Goal: Contribute content

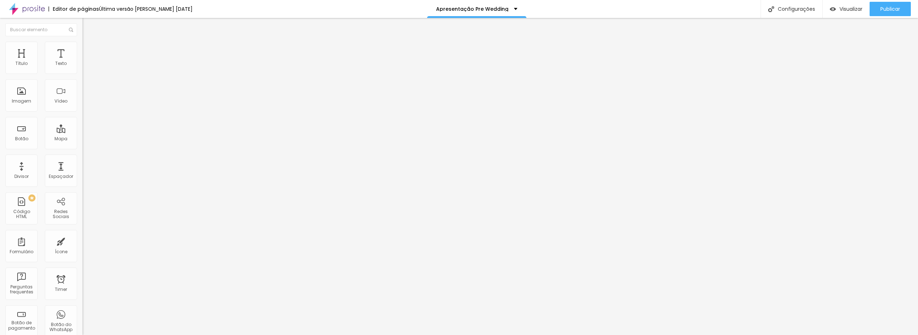
click at [82, 67] on input "[URL][DOMAIN_NAME]" at bounding box center [125, 63] width 86 height 7
paste input "121645584"
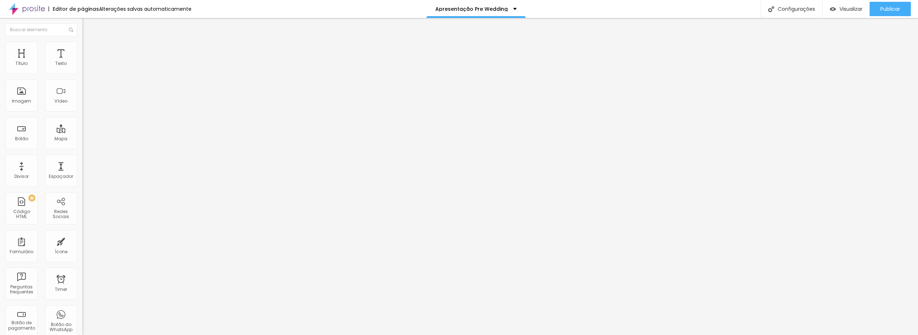
type input "[URL][DOMAIN_NAME]"
click at [82, 148] on input "[URL][DOMAIN_NAME]" at bounding box center [125, 144] width 86 height 7
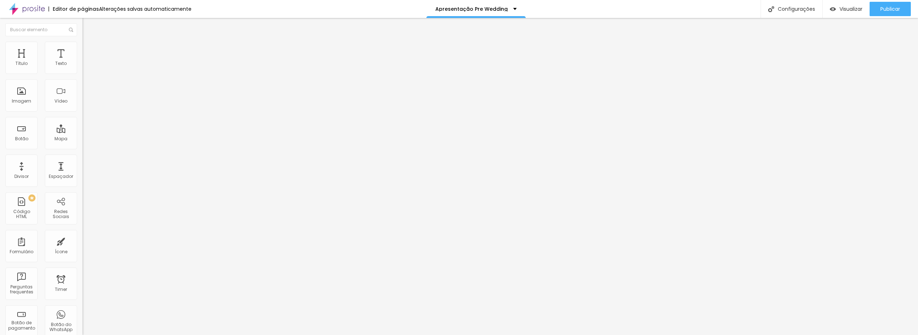
paste input "jVaVj964BKdjX9zTKChVwZgEAY5EtOeJ"
type input "[URL][DOMAIN_NAME]"
click at [888, 8] on span "Publicar" at bounding box center [890, 9] width 20 height 6
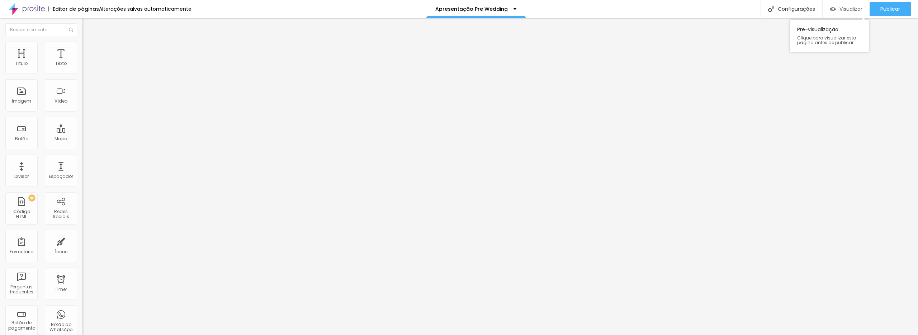
click at [850, 10] on span "Visualizar" at bounding box center [850, 9] width 23 height 6
click at [82, 67] on input "DOWNLOAD aqui" at bounding box center [125, 63] width 86 height 7
click at [82, 67] on input "DOWNLOAD em FHDaqui" at bounding box center [125, 63] width 86 height 7
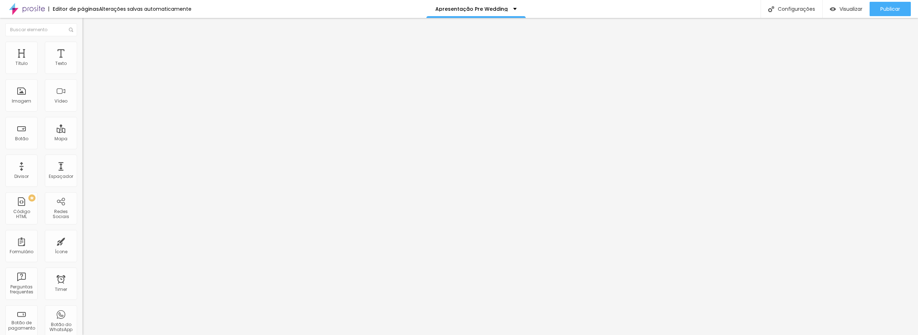
click at [82, 67] on input "DOWNLOAD em FHDaqui" at bounding box center [125, 63] width 86 height 7
type input "DOWNLOAD em FHD"
click at [887, 11] on span "Publicar" at bounding box center [890, 9] width 20 height 6
click at [841, 8] on span "Visualizar" at bounding box center [850, 9] width 23 height 6
